Goal: Find specific page/section: Find specific page/section

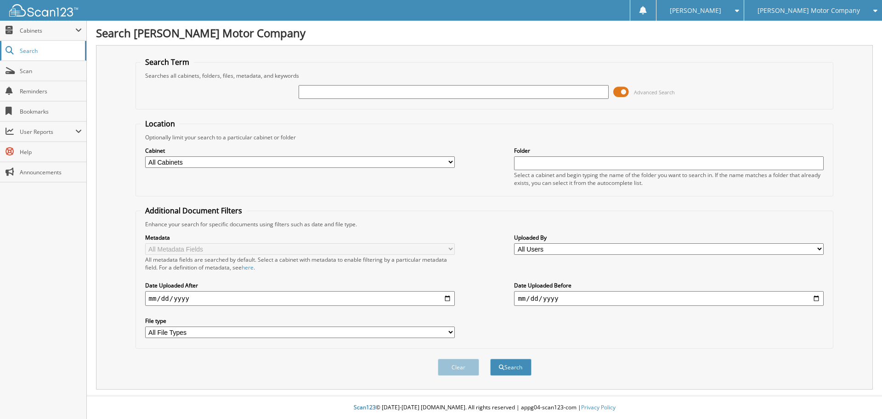
click at [16, 54] on link "Search" at bounding box center [43, 51] width 86 height 20
click at [16, 31] on span "Cabinets" at bounding box center [43, 31] width 86 height 20
click at [16, 57] on link "This Company" at bounding box center [43, 50] width 86 height 20
click at [11, 28] on span at bounding box center [10, 30] width 9 height 8
click at [18, 50] on span "This Company" at bounding box center [48, 50] width 68 height 8
